Goal: Task Accomplishment & Management: Complete application form

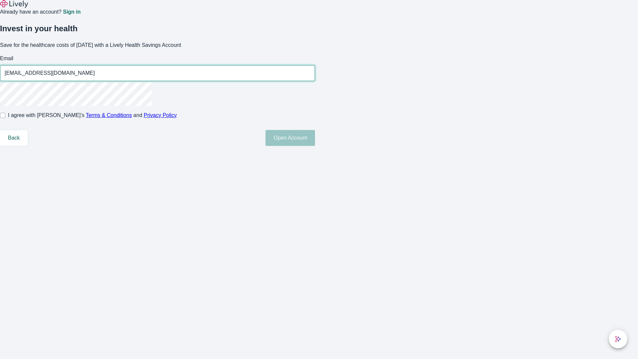
type input "Deon79250814122112@yahoo.com"
click at [5, 118] on input "I agree with Lively’s Terms & Conditions and Privacy Policy" at bounding box center [2, 115] width 5 height 5
checkbox input "true"
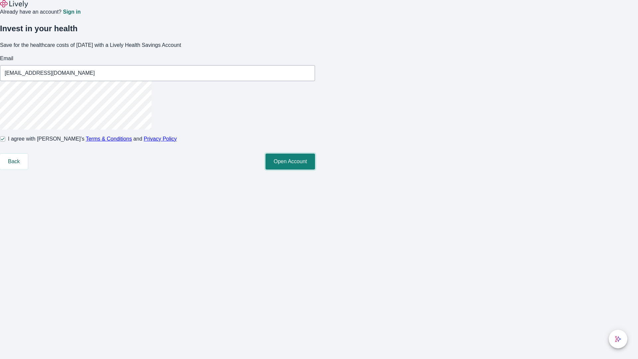
click at [315, 169] on button "Open Account" at bounding box center [289, 161] width 49 height 16
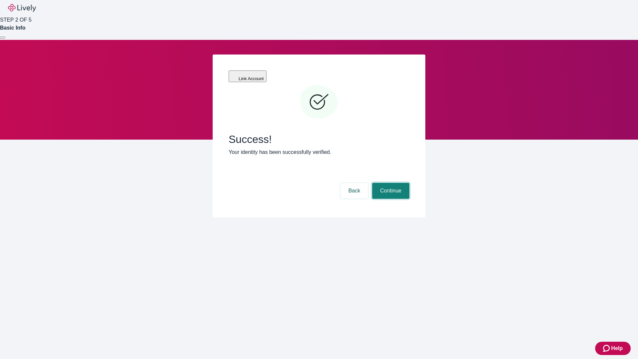
click at [390, 183] on button "Continue" at bounding box center [390, 191] width 37 height 16
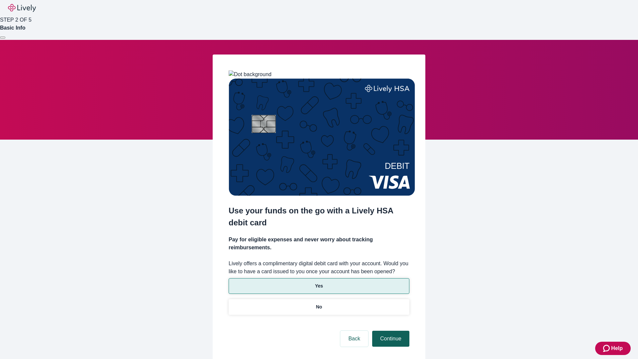
click at [319, 282] on p "Yes" at bounding box center [319, 285] width 8 height 7
click at [390, 331] on button "Continue" at bounding box center [390, 339] width 37 height 16
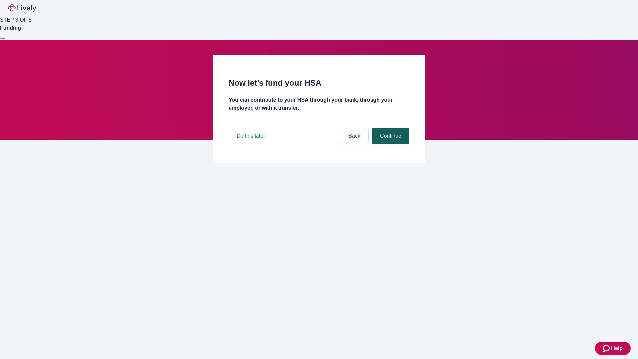
click at [390, 144] on button "Continue" at bounding box center [390, 136] width 37 height 16
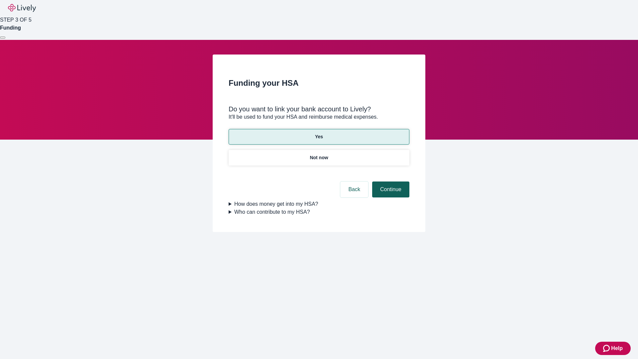
click at [390, 181] on button "Continue" at bounding box center [390, 189] width 37 height 16
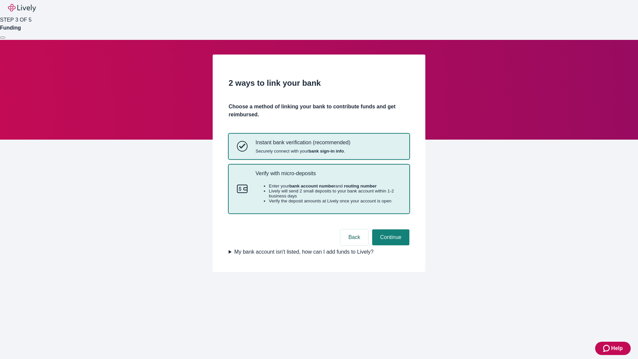
click at [328, 176] on p "Verify with micro-deposits" at bounding box center [328, 173] width 146 height 6
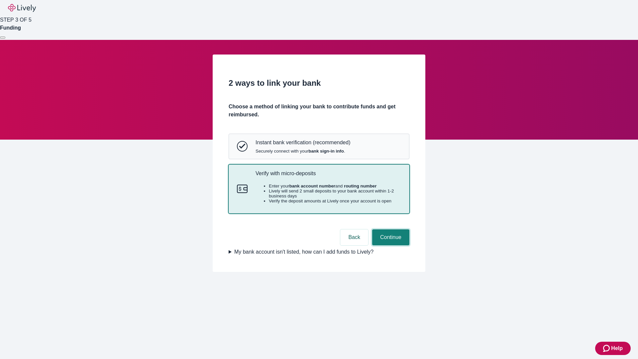
click at [390, 245] on button "Continue" at bounding box center [390, 237] width 37 height 16
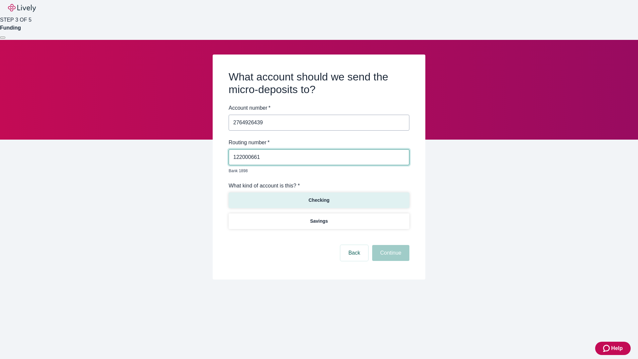
type input "122000661"
click at [319, 197] on p "Checking" at bounding box center [318, 200] width 21 height 7
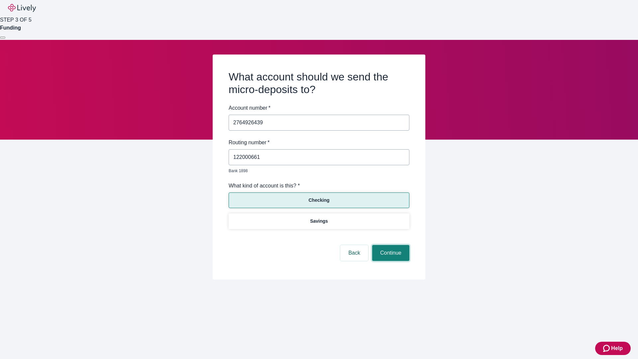
click at [390, 245] on button "Continue" at bounding box center [390, 253] width 37 height 16
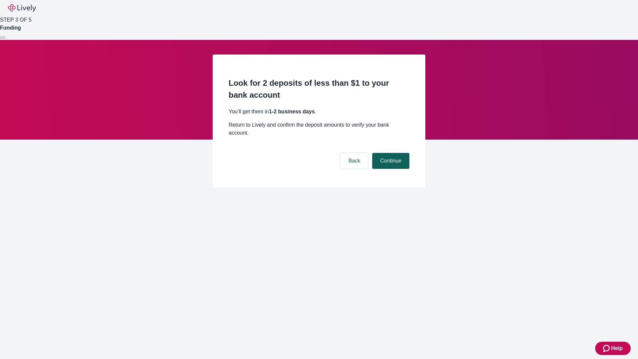
click at [390, 153] on button "Continue" at bounding box center [390, 161] width 37 height 16
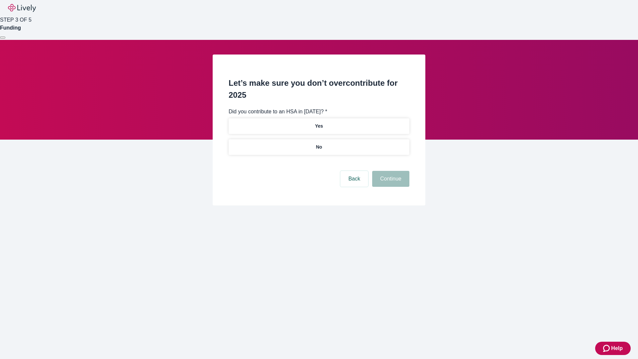
click at [319, 144] on p "No" at bounding box center [319, 147] width 6 height 7
click at [390, 171] on button "Continue" at bounding box center [390, 179] width 37 height 16
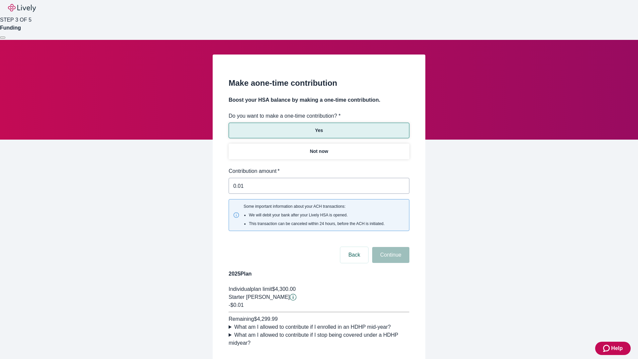
type input "0.01"
click at [390, 247] on button "Continue" at bounding box center [390, 255] width 37 height 16
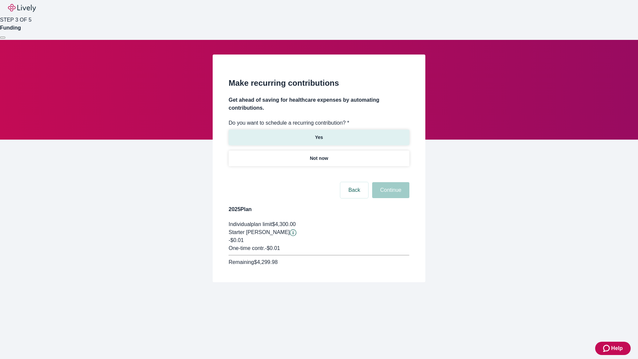
click at [319, 134] on p "Yes" at bounding box center [319, 137] width 8 height 7
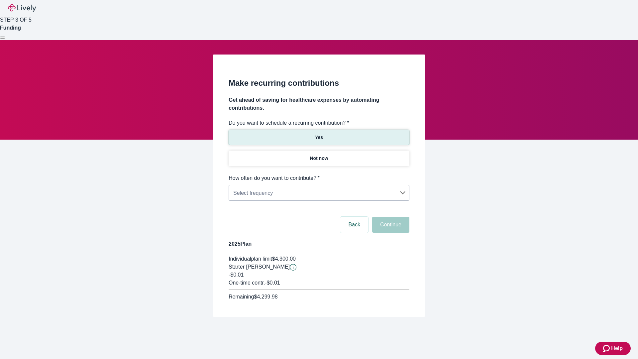
click at [319, 174] on body "Help STEP 3 OF 5 Funding Make recurring contributions Get ahead of saving for h…" at bounding box center [319, 174] width 638 height 348
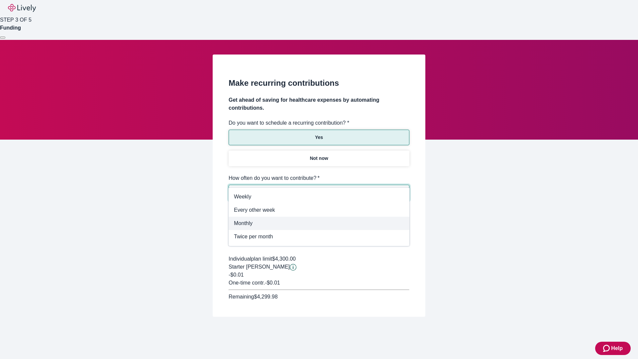
click at [319, 223] on span "Monthly" at bounding box center [319, 223] width 170 height 8
type input "Monthly"
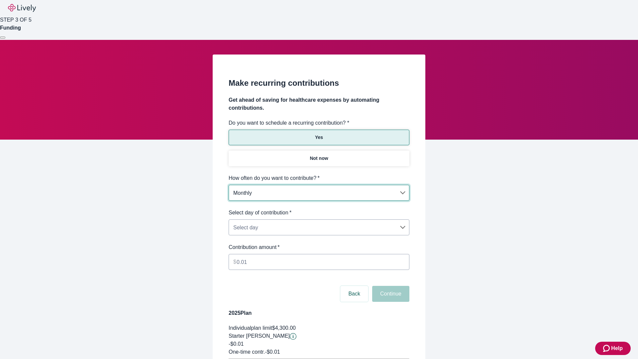
click at [319, 209] on body "Help STEP 3 OF 5 Funding Make recurring contributions Get ahead of saving for h…" at bounding box center [319, 209] width 638 height 418
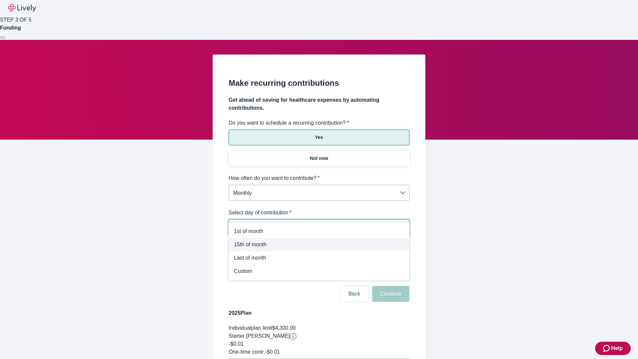
click at [319, 245] on span "15th of month" at bounding box center [319, 245] width 170 height 8
type input "Monthly15th"
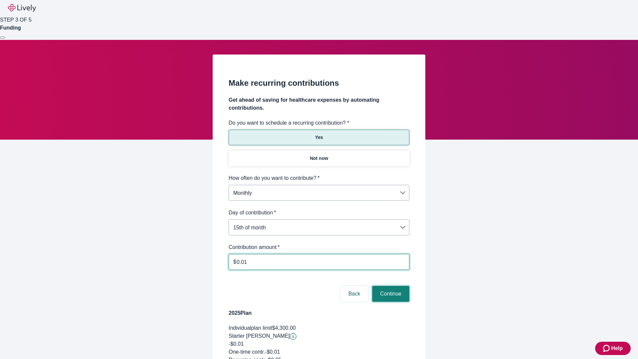
click at [390, 286] on button "Continue" at bounding box center [390, 294] width 37 height 16
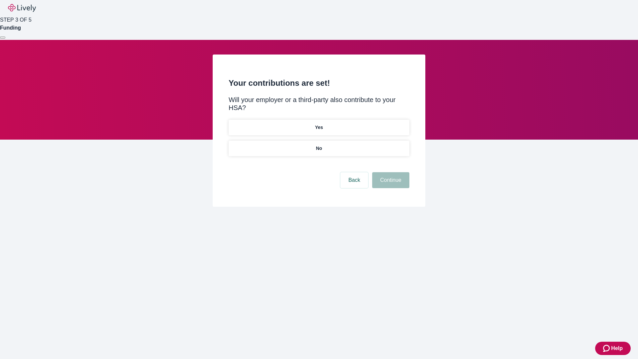
click at [319, 124] on p "Yes" at bounding box center [319, 127] width 8 height 7
click at [390, 172] on button "Continue" at bounding box center [390, 180] width 37 height 16
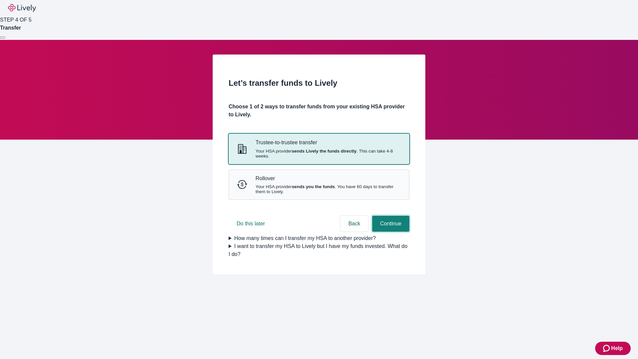
click at [390, 232] on button "Continue" at bounding box center [390, 224] width 37 height 16
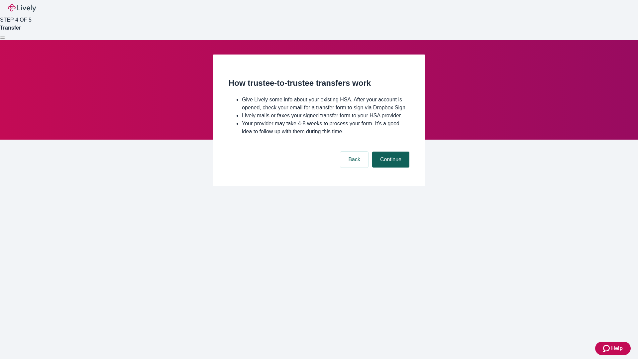
click at [390, 167] on button "Continue" at bounding box center [390, 159] width 37 height 16
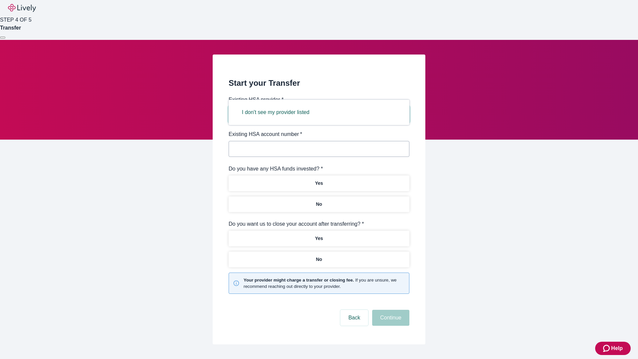
click at [278, 112] on button "I don't see my provider listed" at bounding box center [275, 112] width 83 height 16
type input "Other"
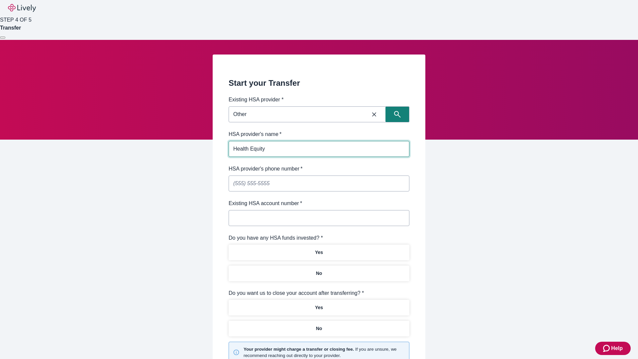
type input "Health Equity"
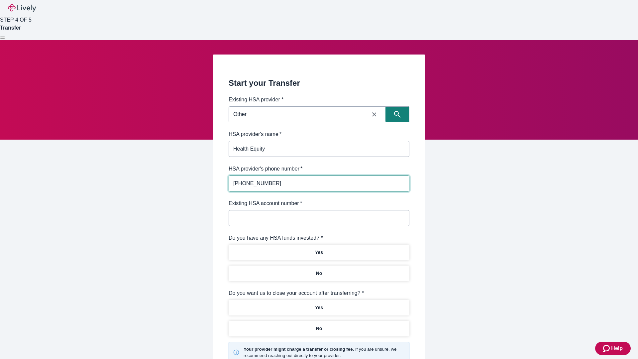
type input "[PHONE_NUMBER]"
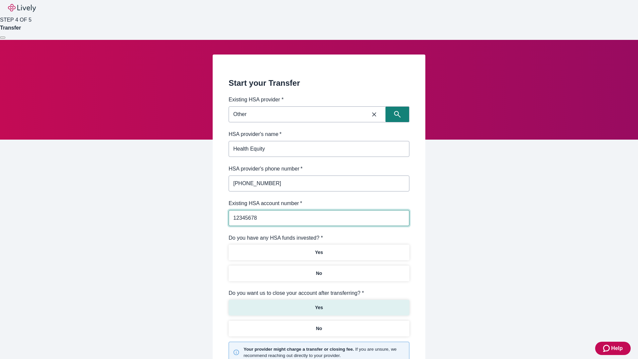
type input "12345678"
click at [319, 270] on p "No" at bounding box center [319, 273] width 6 height 7
click at [319, 304] on p "Yes" at bounding box center [319, 307] width 8 height 7
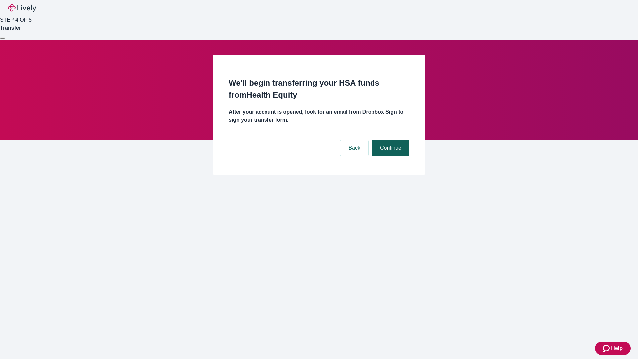
click at [390, 140] on button "Continue" at bounding box center [390, 148] width 37 height 16
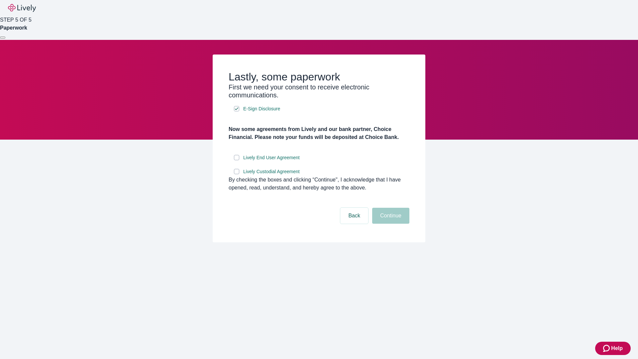
click at [237, 160] on input "Lively End User Agreement" at bounding box center [236, 157] width 5 height 5
checkbox input "true"
click at [237, 174] on input "Lively Custodial Agreement" at bounding box center [236, 171] width 5 height 5
checkbox input "true"
click at [390, 224] on button "Continue" at bounding box center [390, 216] width 37 height 16
